Goal: Task Accomplishment & Management: Manage account settings

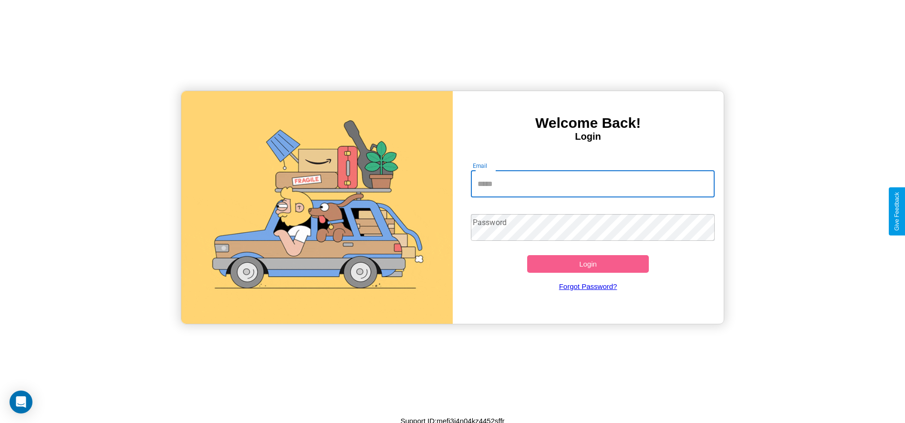
click at [593, 184] on input "Email" at bounding box center [593, 184] width 244 height 27
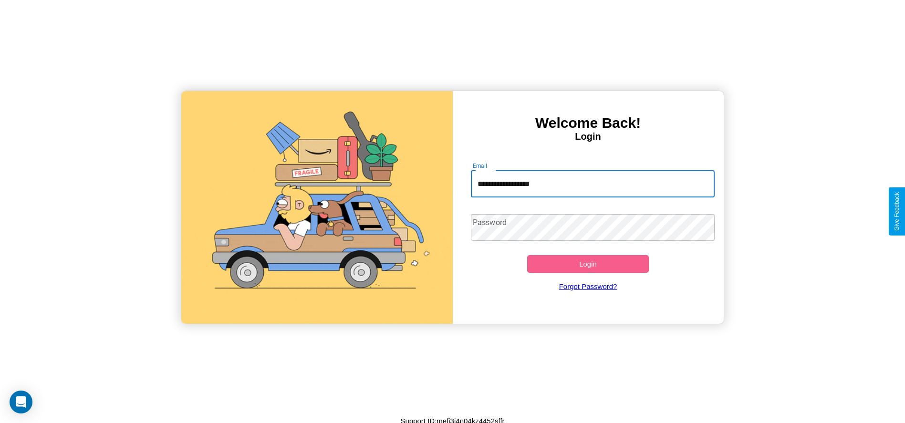
type input "**********"
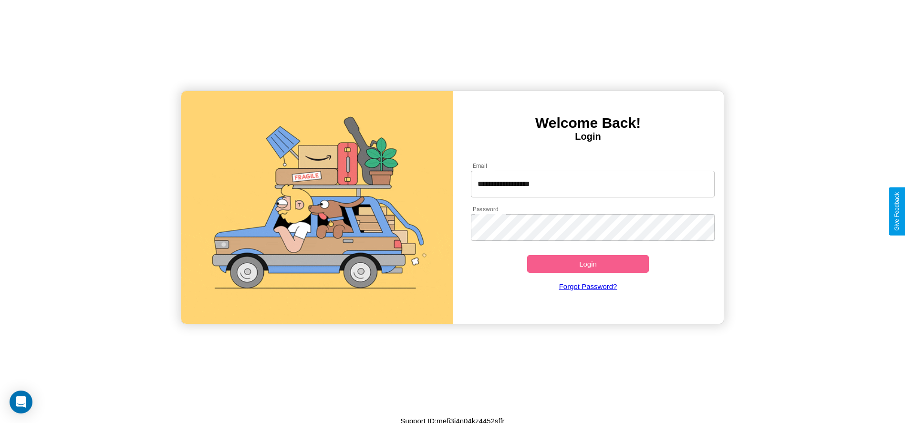
click at [588, 264] on button "Login" at bounding box center [588, 264] width 122 height 18
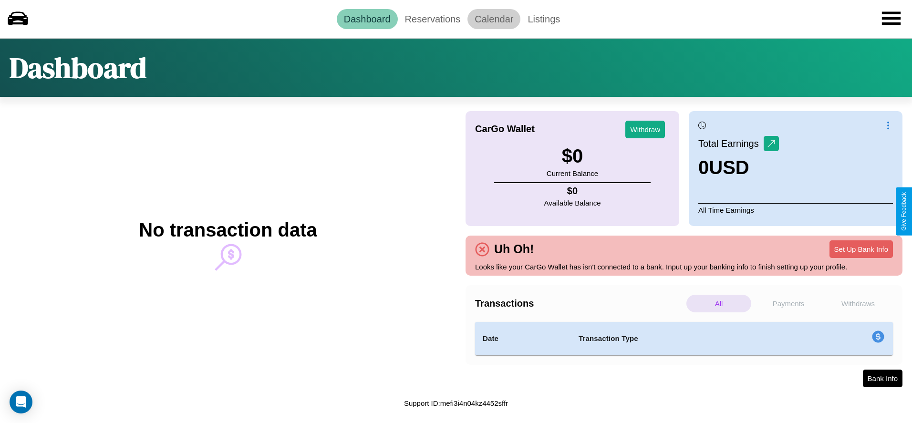
click at [494, 19] on link "Calendar" at bounding box center [494, 19] width 53 height 20
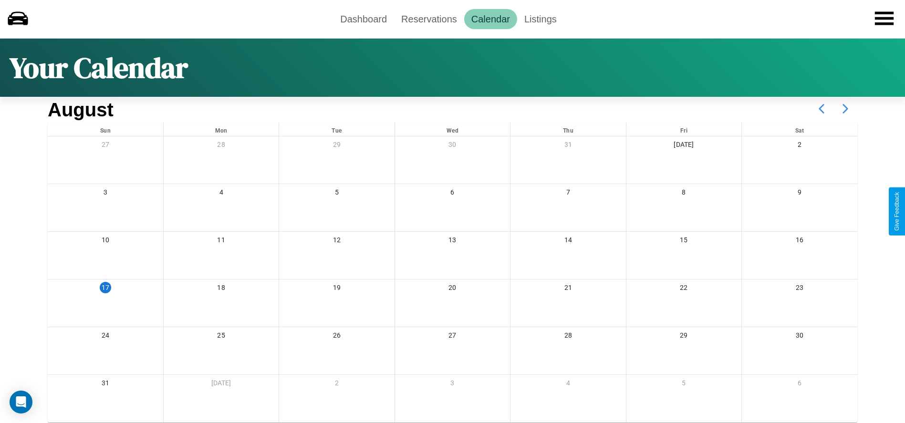
click at [846, 109] on icon at bounding box center [846, 109] width 24 height 24
click at [429, 19] on link "Reservations" at bounding box center [429, 19] width 70 height 20
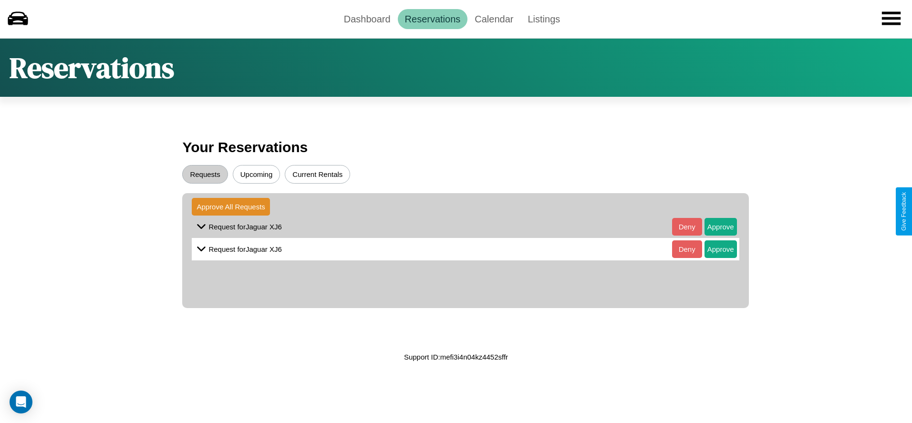
click at [317, 174] on button "Current Rentals" at bounding box center [317, 174] width 65 height 19
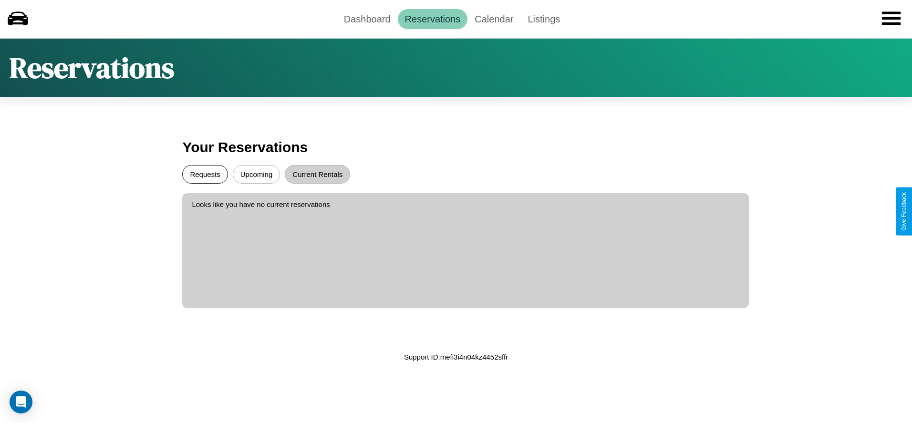
click at [205, 174] on button "Requests" at bounding box center [204, 174] width 45 height 19
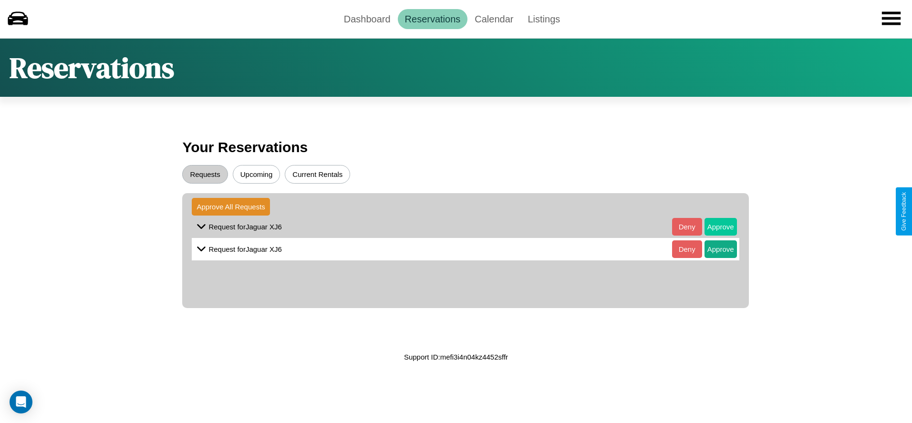
click at [713, 227] on button "Approve" at bounding box center [721, 227] width 32 height 18
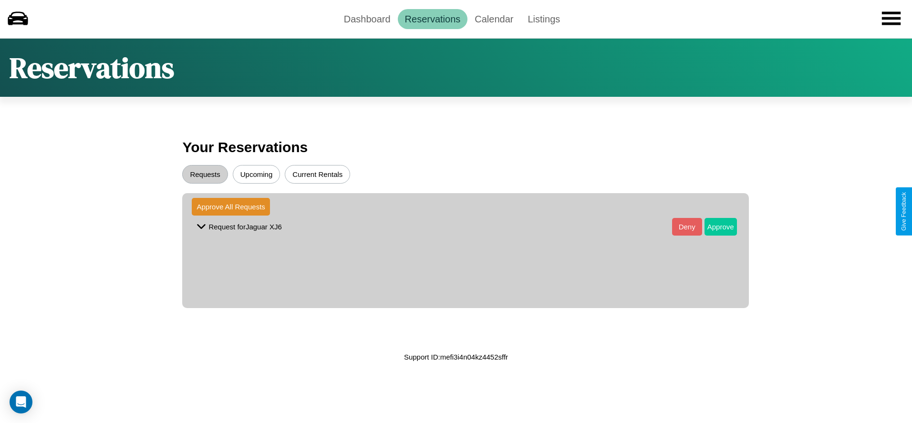
click at [713, 227] on button "Approve" at bounding box center [721, 227] width 32 height 18
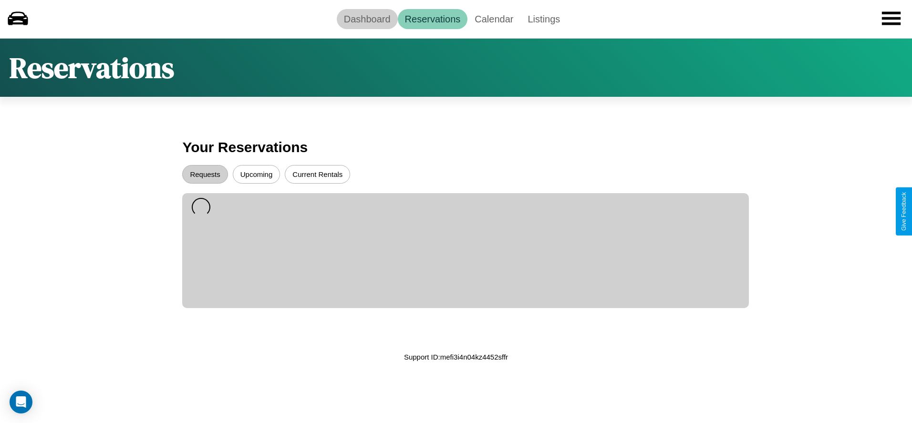
click at [367, 19] on link "Dashboard" at bounding box center [367, 19] width 61 height 20
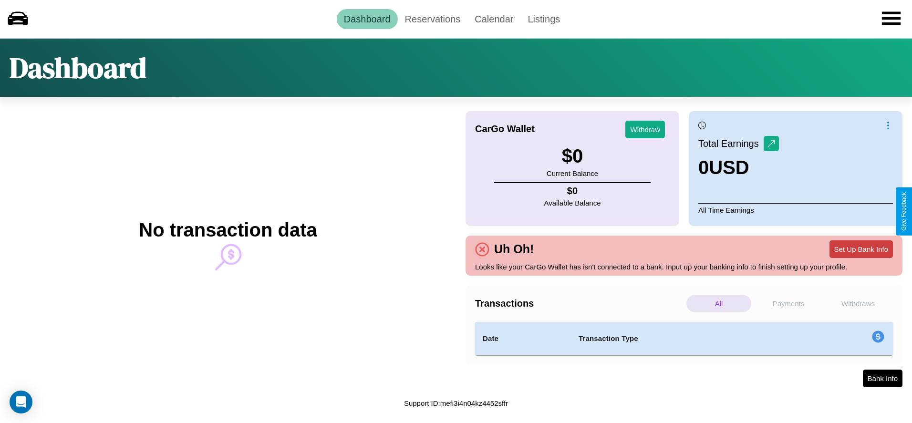
click at [861, 249] on button "Set Up Bank Info" at bounding box center [861, 250] width 63 height 18
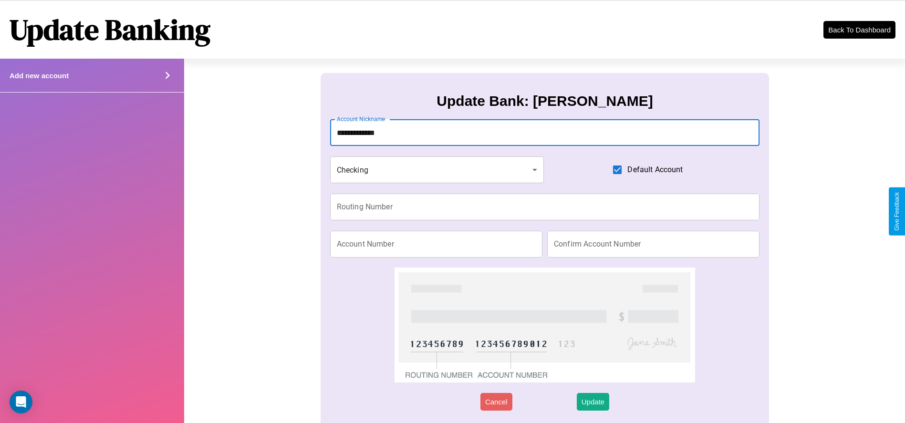
type input "**********"
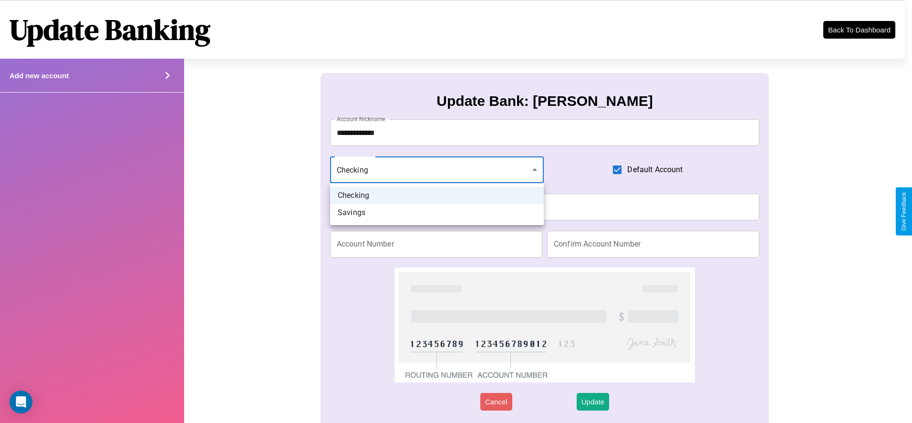
click at [437, 170] on div at bounding box center [456, 211] width 912 height 423
